Goal: Task Accomplishment & Management: Use online tool/utility

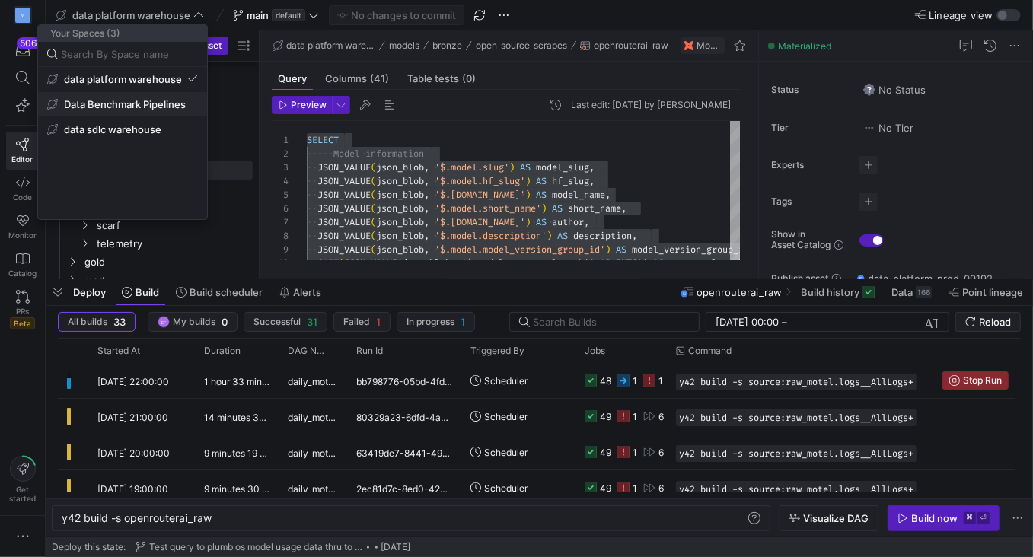
scroll to position [0, 151]
click at [160, 115] on button "Data Benchmark Pipelines" at bounding box center [122, 104] width 169 height 24
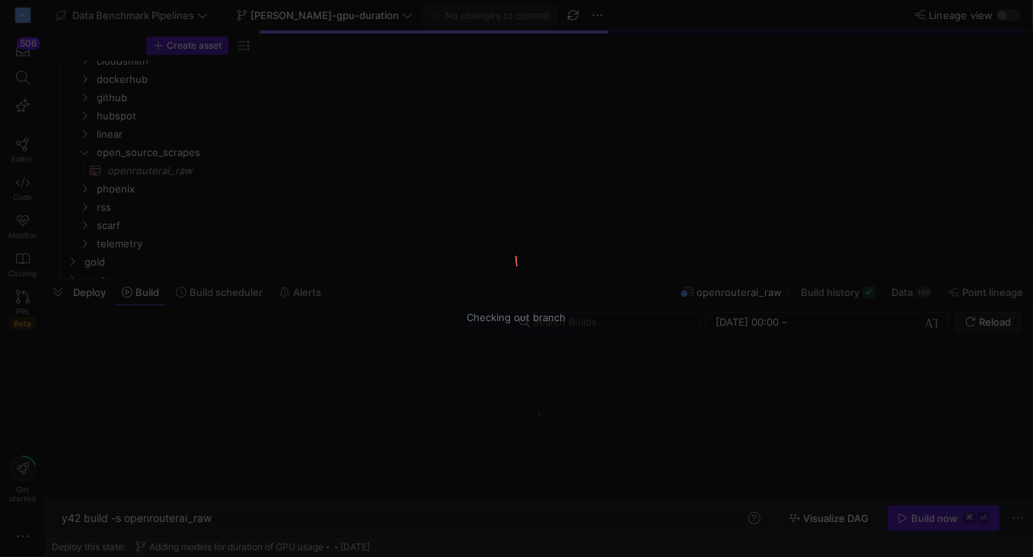
type textarea "y42 build"
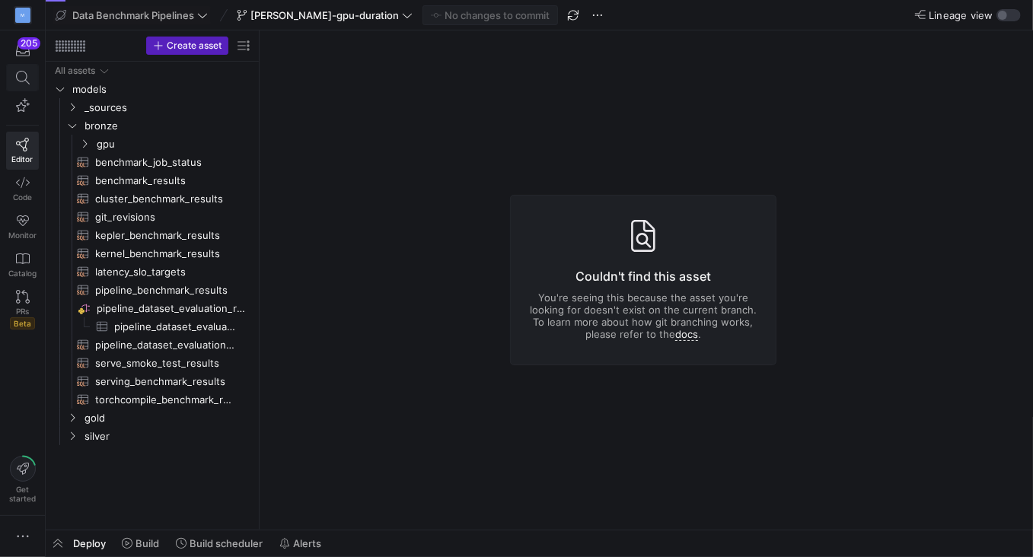
click at [21, 78] on icon at bounding box center [23, 78] width 14 height 14
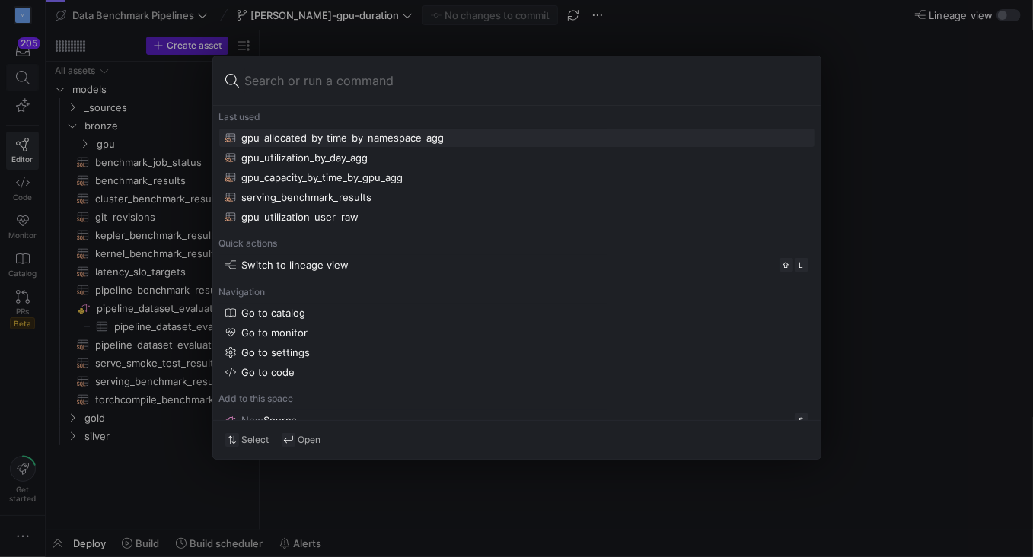
type input "kps_gpu_metrics"
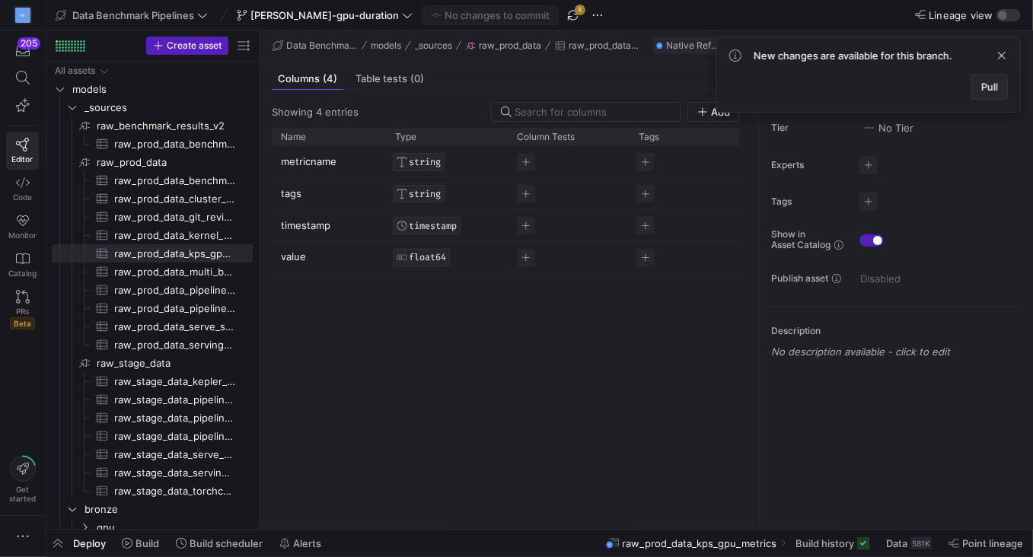
click at [984, 90] on span "Pull" at bounding box center [989, 87] width 17 height 12
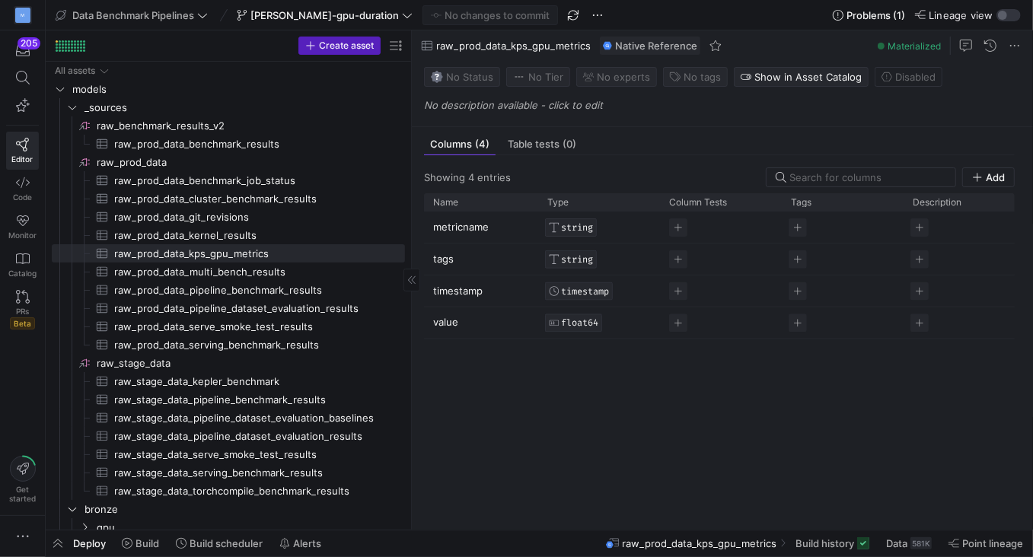
drag, startPoint x: 260, startPoint y: 304, endPoint x: 329, endPoint y: 298, distance: 68.9
click at [329, 298] on as-split "Create asset Drag here to set row groups Drag here to set column labels Group 1…" at bounding box center [539, 279] width 987 height 499
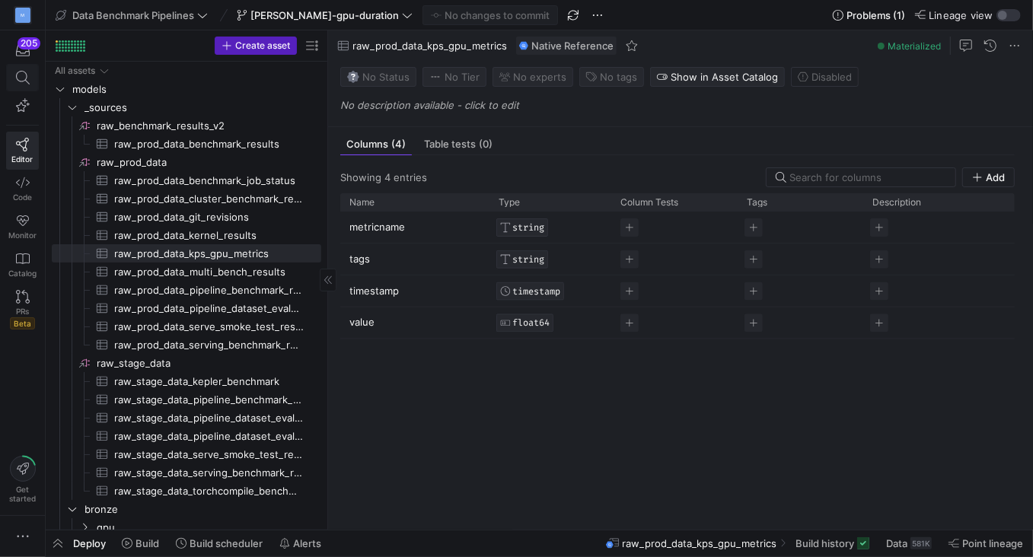
click at [16, 80] on icon at bounding box center [23, 78] width 14 height 14
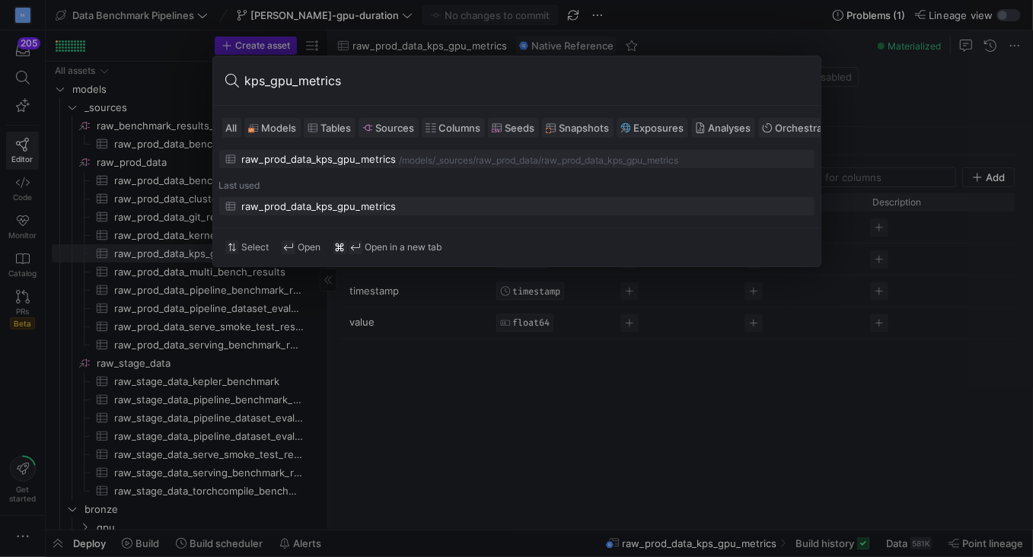
type input "kps_gpu_metrics"
click at [416, 207] on div "raw_prod_data_kps_gpu_metrics" at bounding box center [516, 206] width 583 height 12
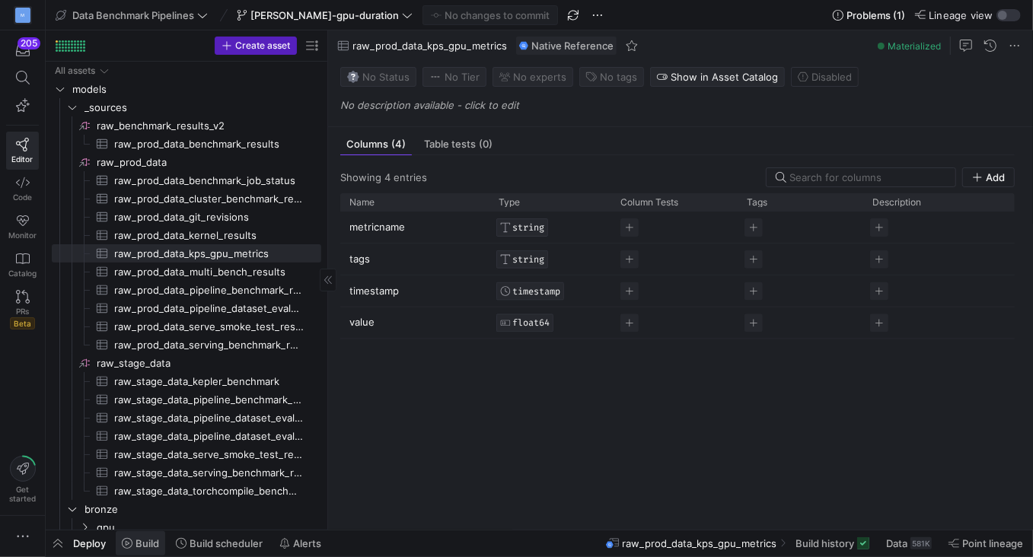
click at [145, 540] on span "Build" at bounding box center [147, 543] width 24 height 12
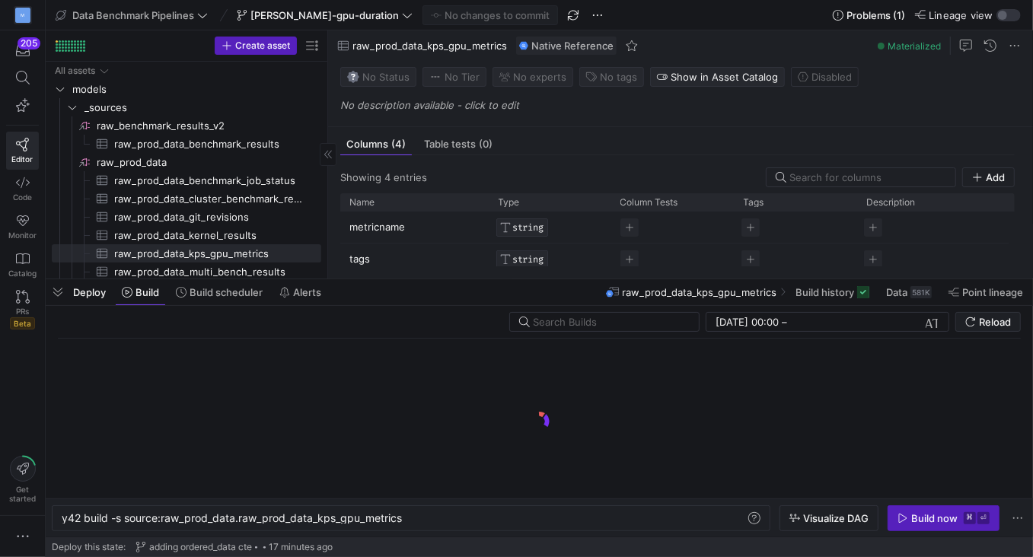
scroll to position [0, 341]
click at [851, 521] on span "Visualize DAG" at bounding box center [835, 518] width 65 height 12
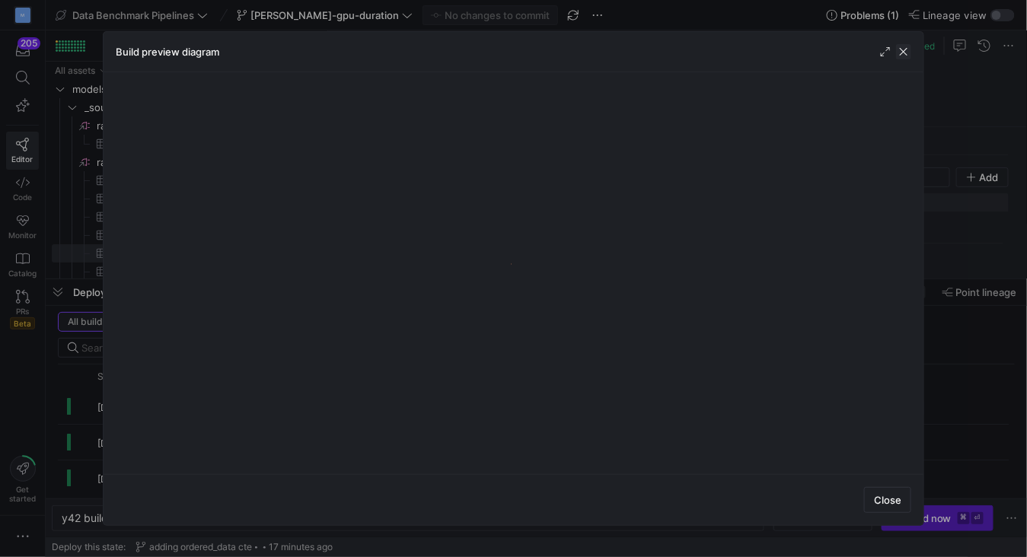
click at [907, 56] on span "button" at bounding box center [903, 51] width 15 height 15
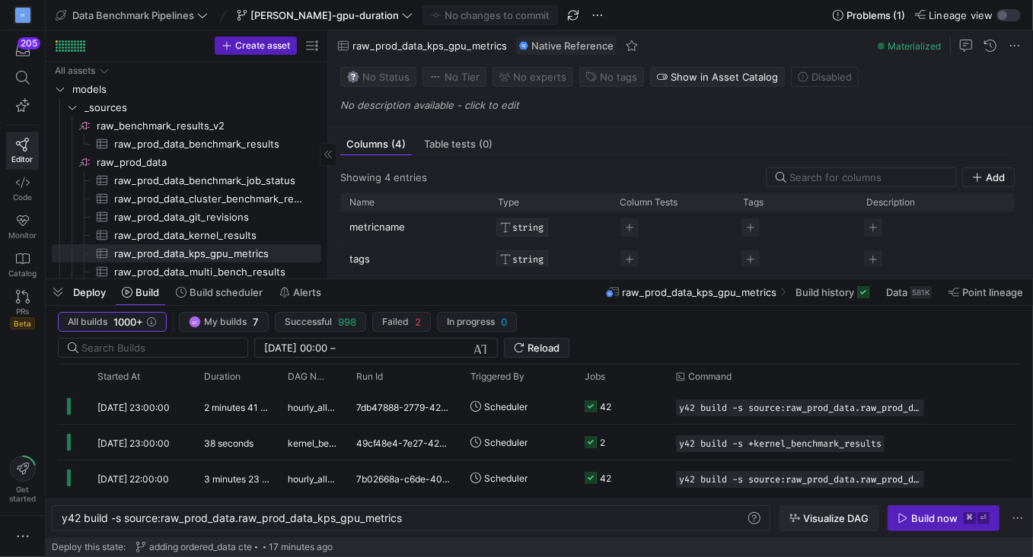
click at [818, 518] on span "Visualize DAG" at bounding box center [835, 518] width 65 height 12
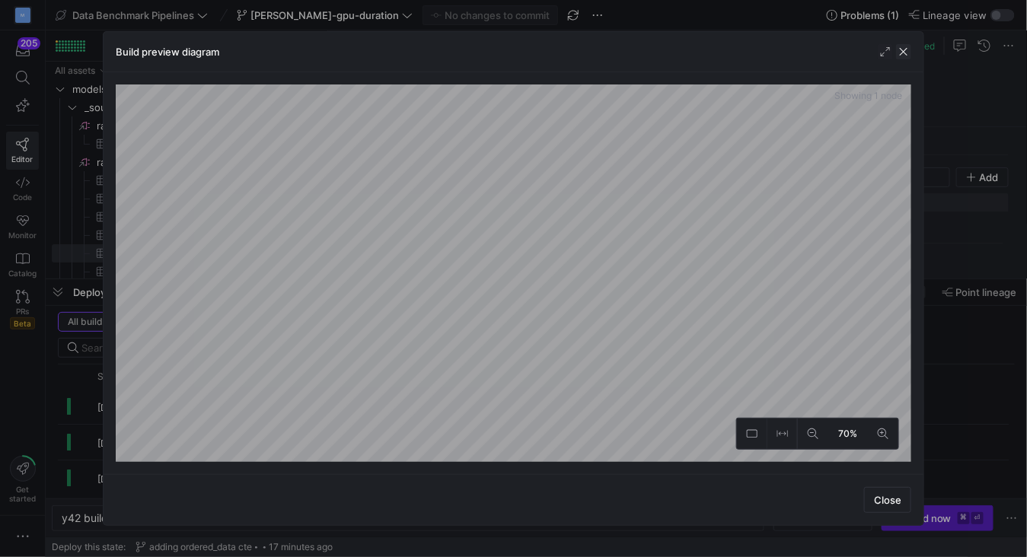
click at [902, 52] on span "button" at bounding box center [903, 51] width 15 height 15
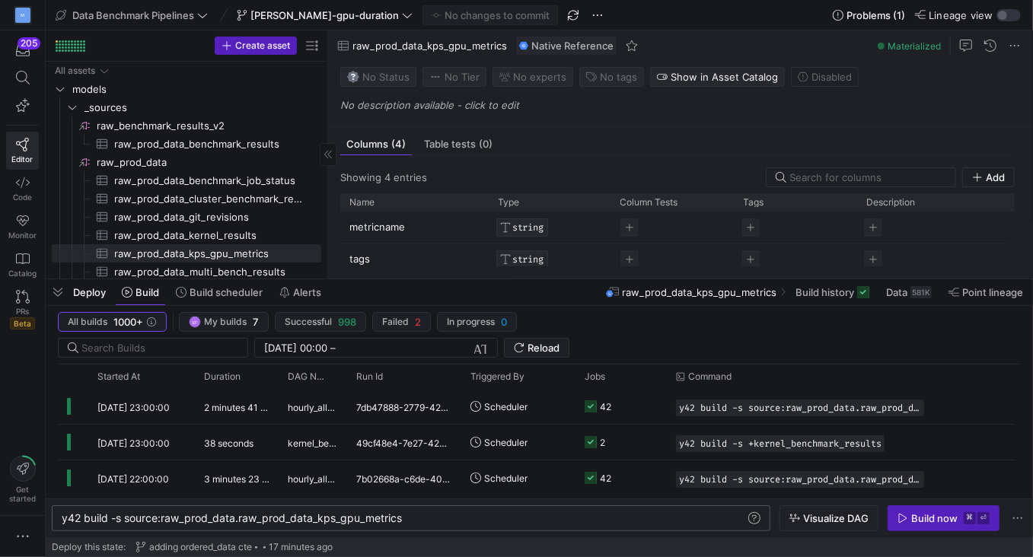
scroll to position [0, 0]
click at [422, 521] on div "y42 build -s source:raw_prod_data.raw_prod_data_kp s_gpu_metrics" at bounding box center [404, 518] width 684 height 12
type textarea "y42 build -s source:raw_prod_data.raw_prod_data_kps_gpu_metrics+"
click at [842, 522] on span "Visualize DAG" at bounding box center [835, 518] width 65 height 12
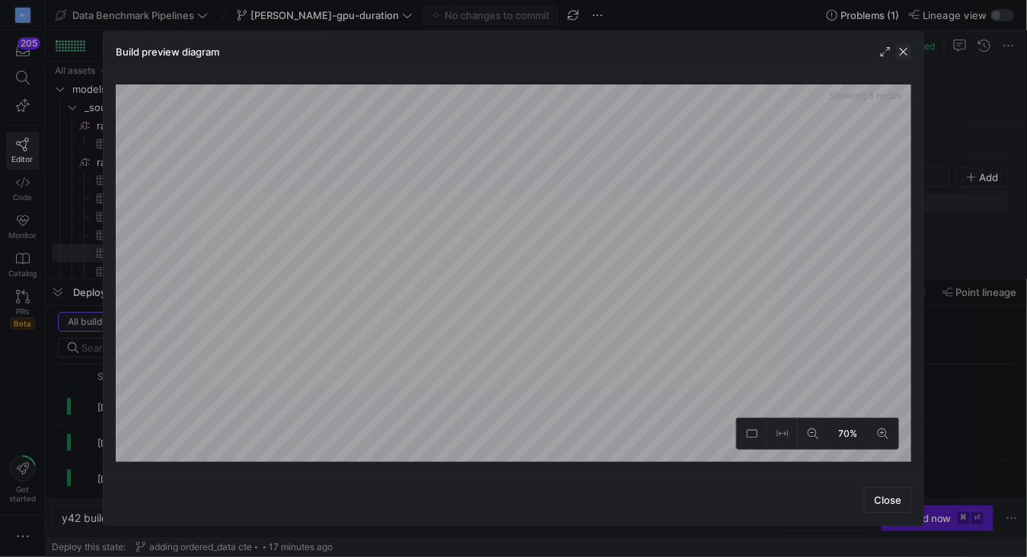
click at [906, 48] on span "button" at bounding box center [903, 51] width 15 height 15
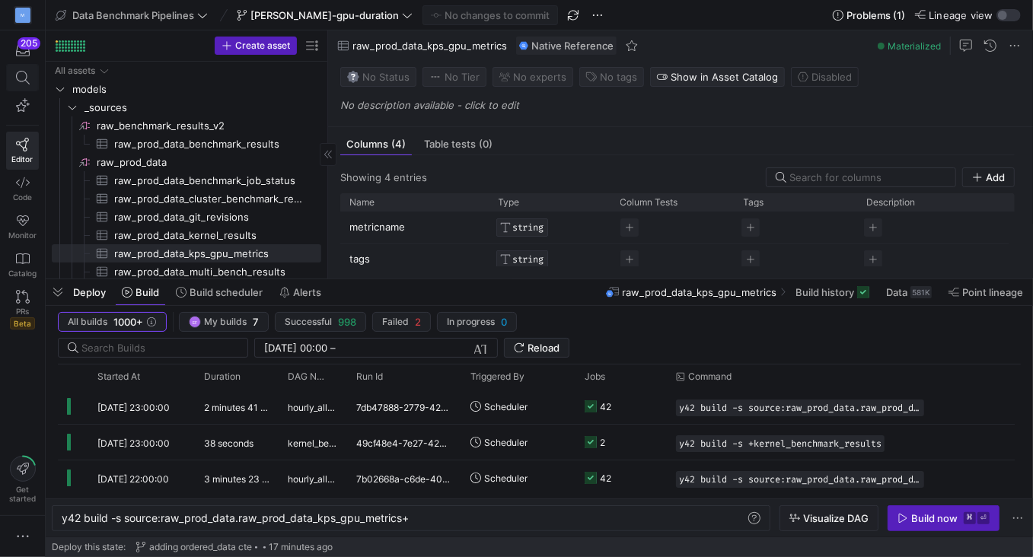
click at [21, 75] on icon at bounding box center [23, 78] width 14 height 14
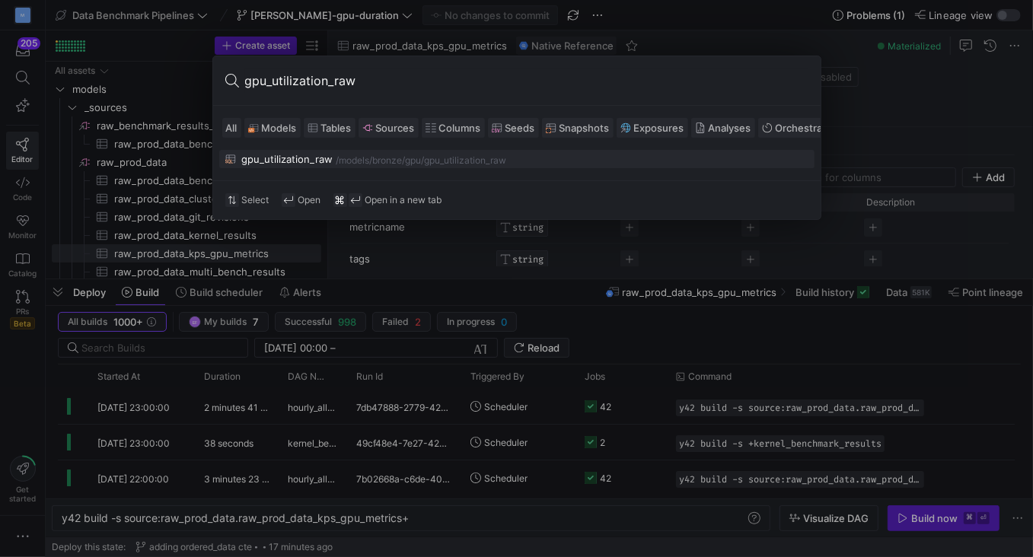
type input "gpu_utilization_raw"
click at [300, 156] on div "gpu_utilization_raw" at bounding box center [287, 159] width 91 height 12
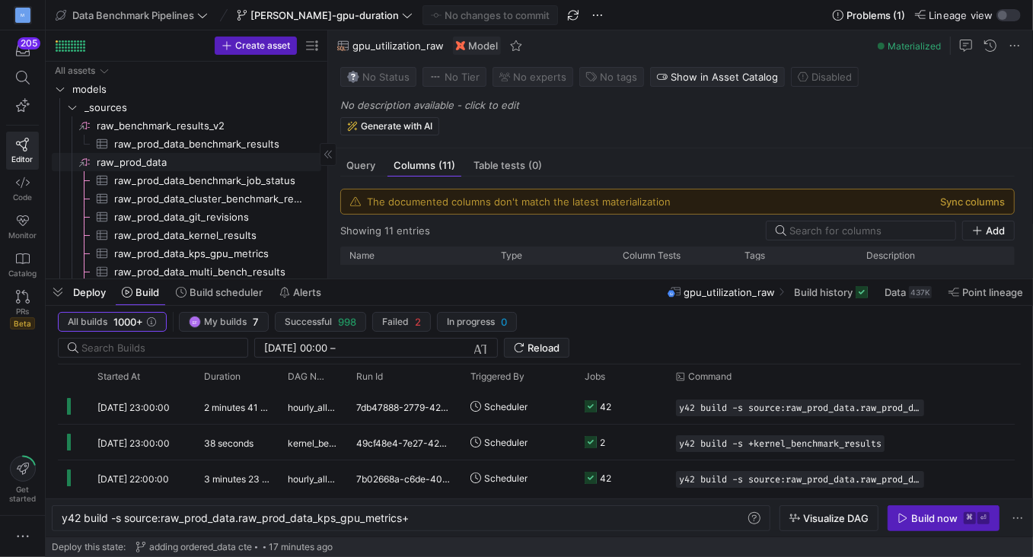
scroll to position [275, 0]
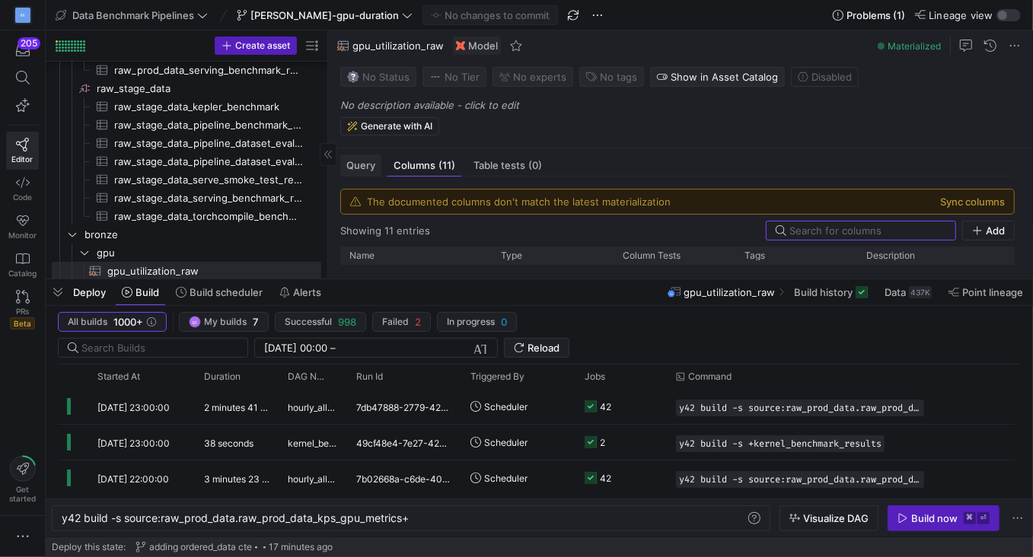
click at [351, 168] on span "Query" at bounding box center [360, 166] width 29 height 10
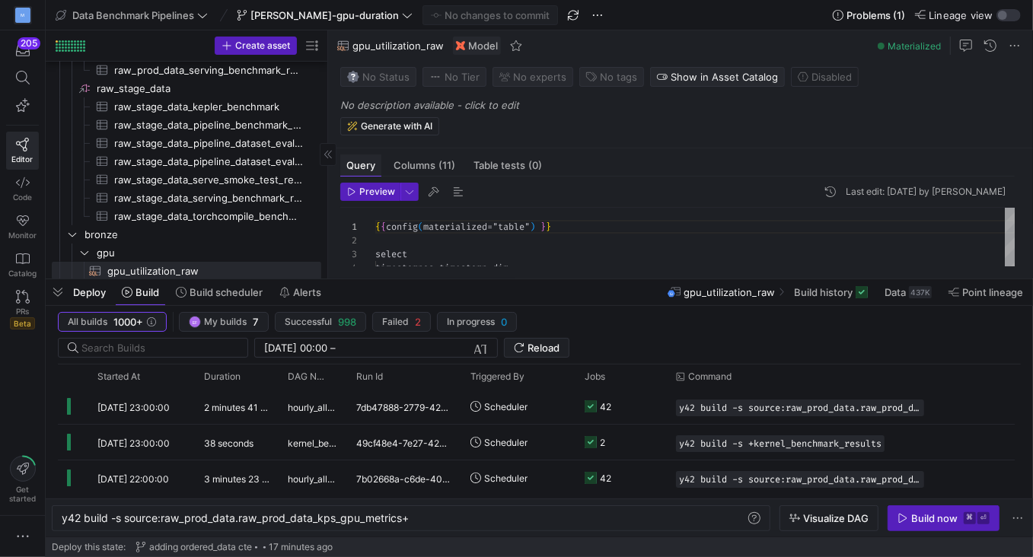
scroll to position [137, 0]
click at [61, 293] on span "button" at bounding box center [58, 292] width 24 height 26
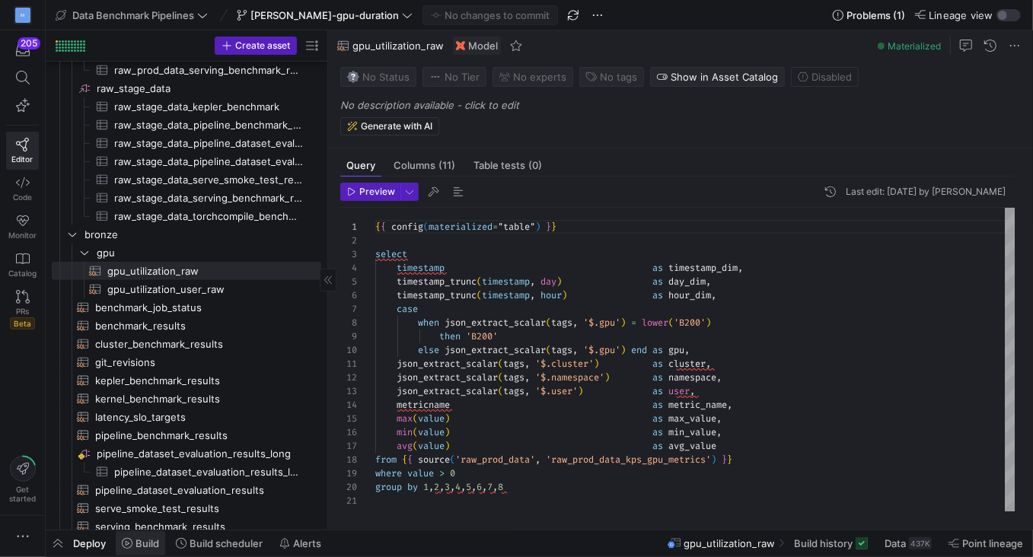
click at [126, 547] on icon at bounding box center [127, 543] width 11 height 11
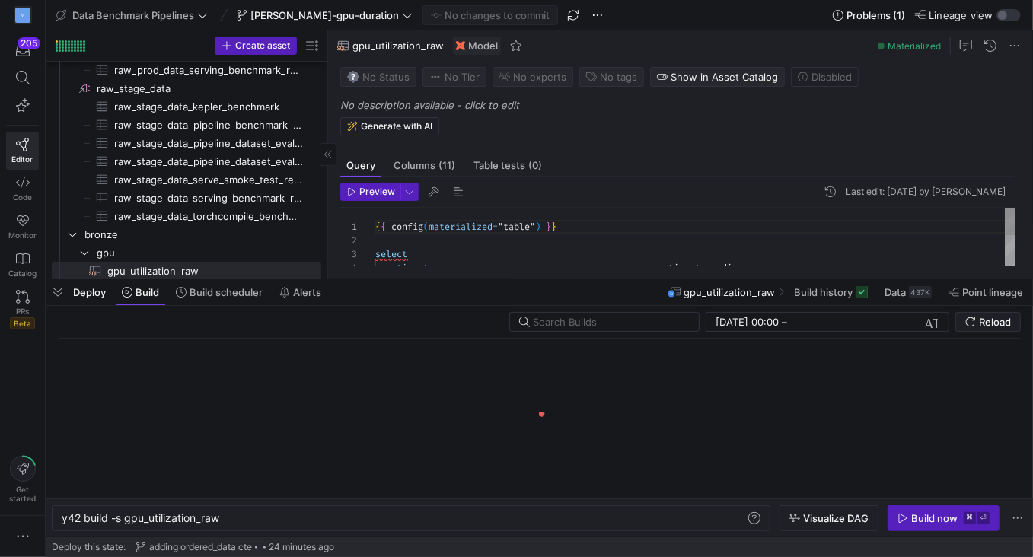
scroll to position [0, 158]
